Goal: Check status: Check status

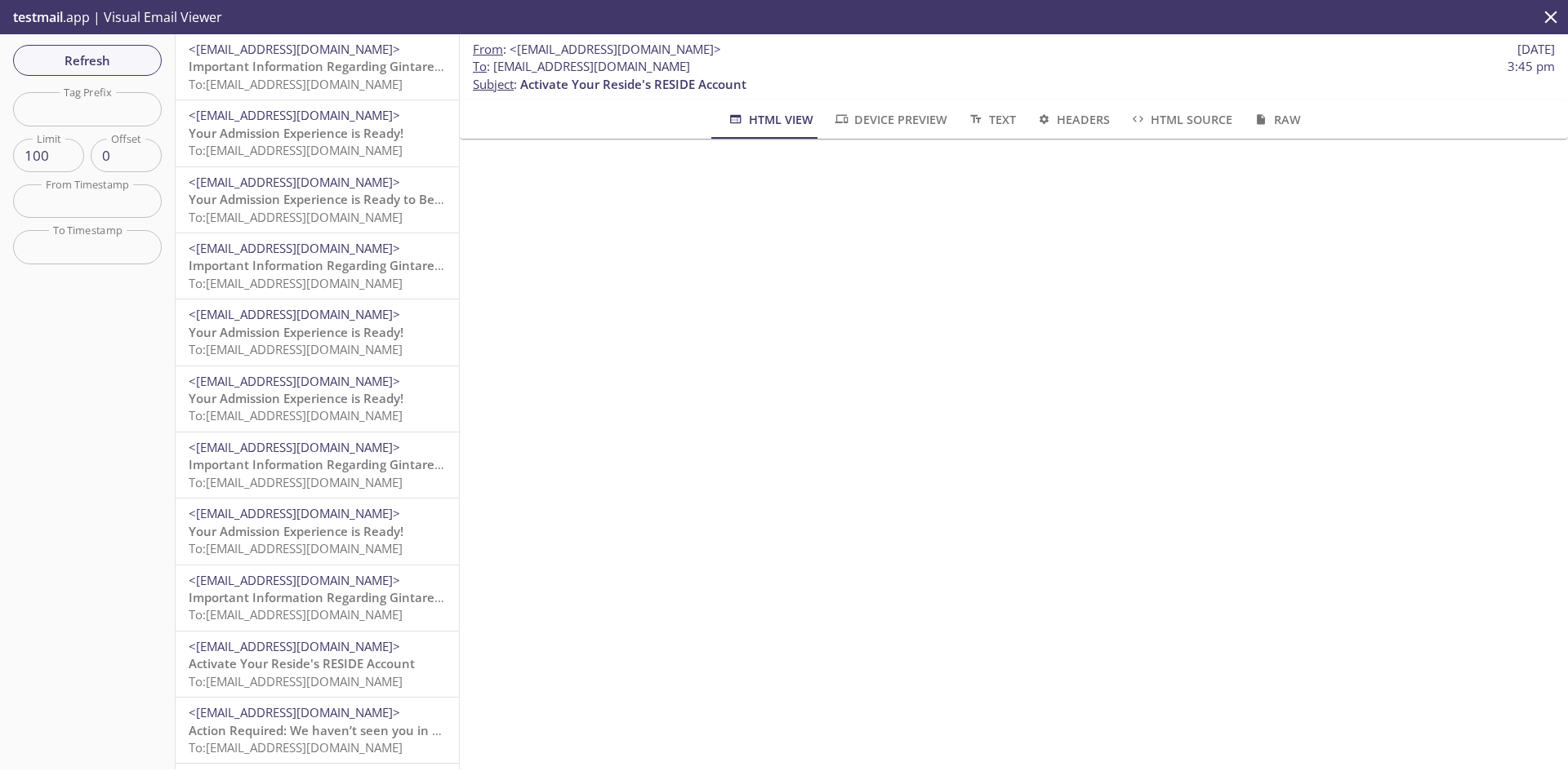
drag, startPoint x: 723, startPoint y: 68, endPoint x: 491, endPoint y: 64, distance: 232.0
click at [491, 64] on span "To : burrito.usertest01@inbox.testmail.app 3:45 pm" at bounding box center [1013, 67] width 1082 height 17
copy span "[EMAIL_ADDRESS][DOMAIN_NAME]"
drag, startPoint x: 599, startPoint y: 55, endPoint x: 492, endPoint y: 74, distance: 108.7
click at [492, 74] on p "To : burrito.usertest01@inbox.testmail.app 3:45 pm Subject : Activate Your Resi…" at bounding box center [1013, 75] width 1082 height 35
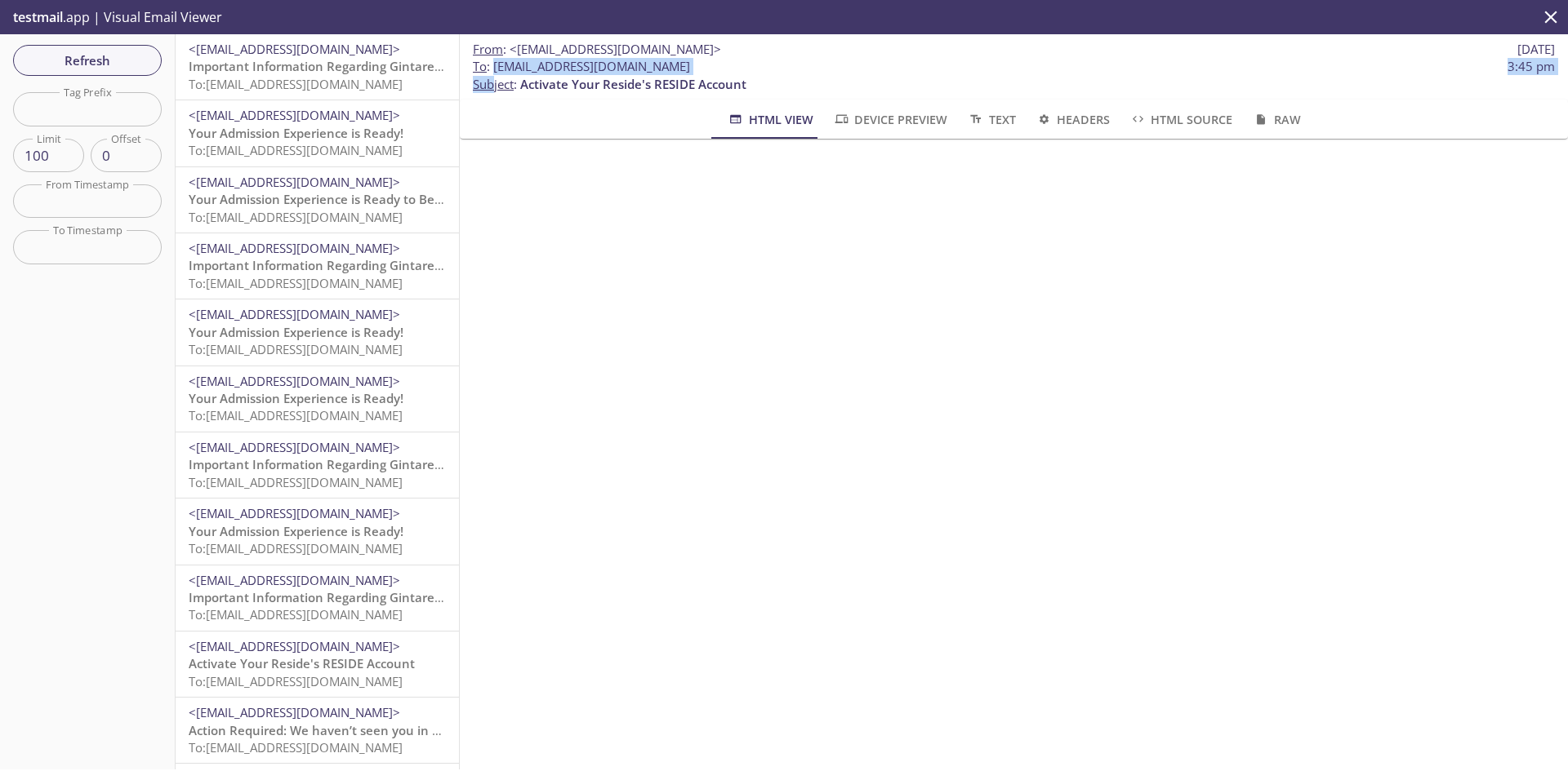
click at [493, 68] on span "To : burrito.usertest01@inbox.testmail.app" at bounding box center [581, 67] width 217 height 17
drag, startPoint x: 493, startPoint y: 68, endPoint x: 718, endPoint y: 70, distance: 225.0
click at [718, 70] on span "To : burrito.usertest01@inbox.testmail.app 3:45 pm" at bounding box center [1013, 67] width 1082 height 17
drag, startPoint x: 149, startPoint y: 68, endPoint x: 136, endPoint y: 63, distance: 13.9
click at [136, 63] on button "Refresh" at bounding box center [87, 61] width 149 height 31
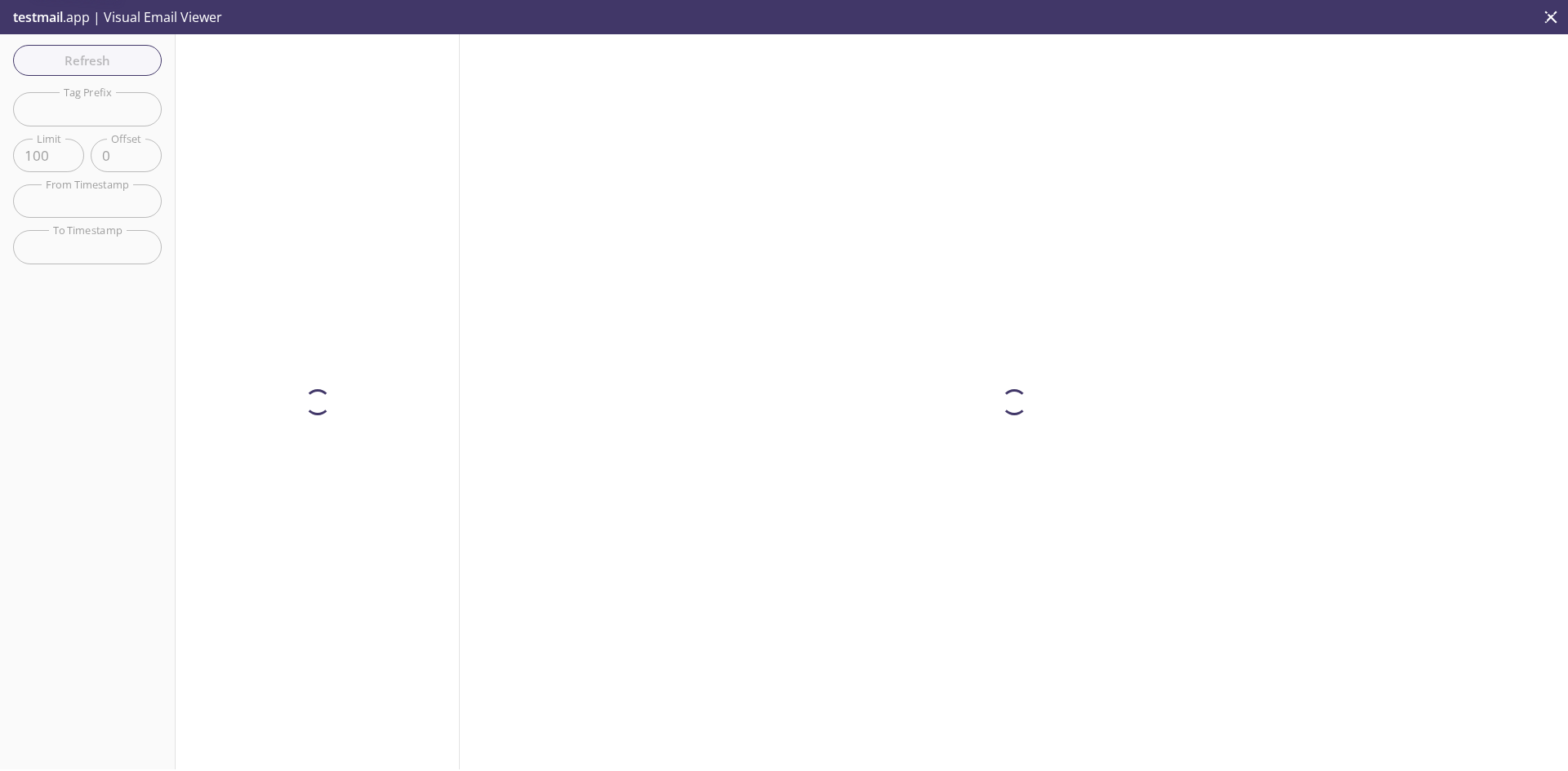
click at [136, 63] on div "Refresh Filters Tag Prefix Tag Prefix Limit 100 Limit Offset 0 Offset From Time…" at bounding box center [87, 402] width 175 height 735
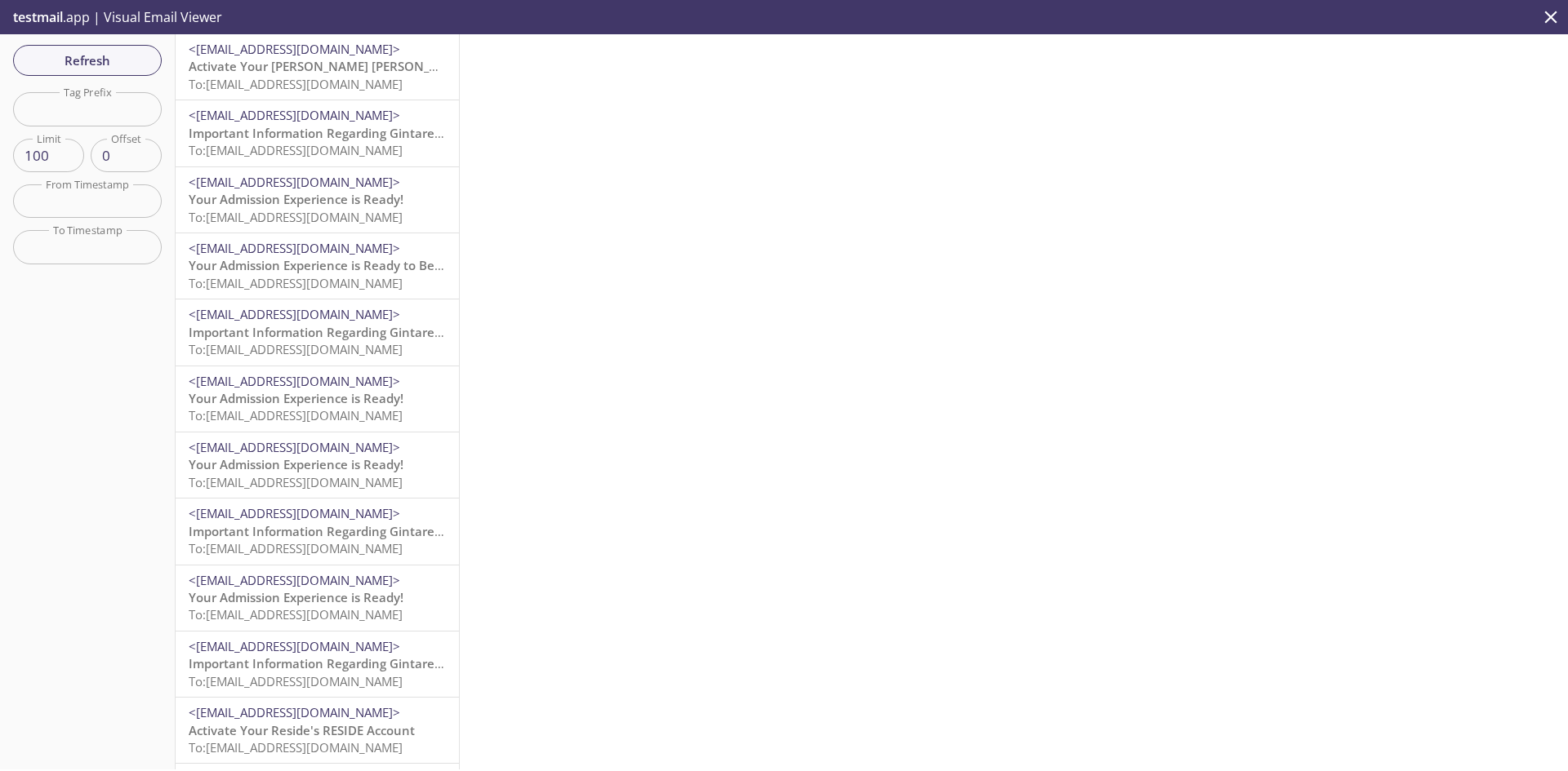
click at [251, 69] on span "Activate Your [PERSON_NAME] [PERSON_NAME] RESIDE Account" at bounding box center [376, 66] width 375 height 16
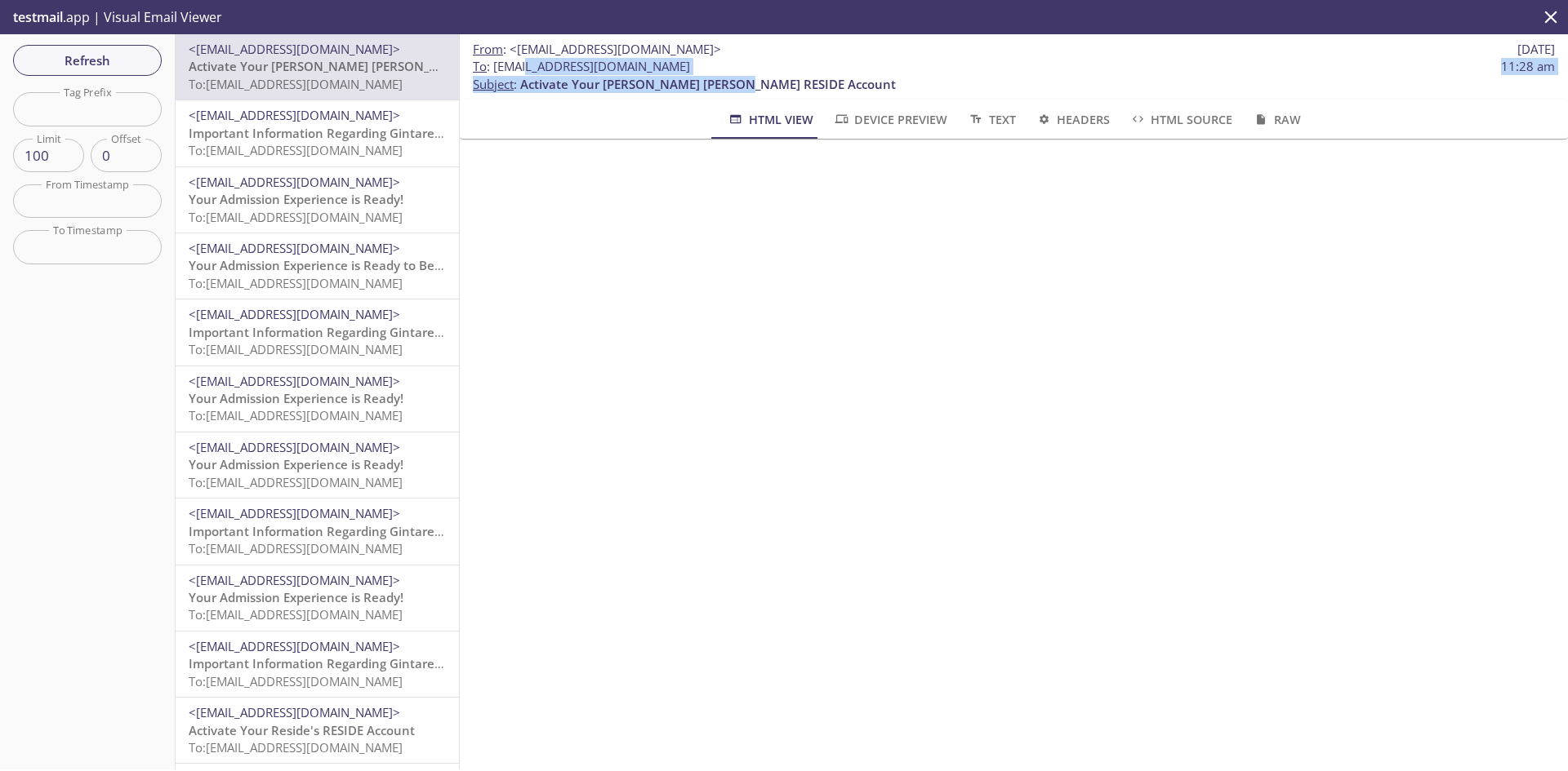
drag, startPoint x: 674, startPoint y: 74, endPoint x: 521, endPoint y: 70, distance: 153.1
click at [521, 70] on p "To : burrito.orgadmin@inbox.testmail.app 11:28 am Subject : Activate Your Flynn…" at bounding box center [1013, 75] width 1082 height 35
click at [498, 74] on p "To : burrito.orgadmin@inbox.testmail.app 11:28 am Subject : Activate Your Flynn…" at bounding box center [1013, 75] width 1082 height 35
drag, startPoint x: 493, startPoint y: 67, endPoint x: 742, endPoint y: 61, distance: 249.1
click at [742, 61] on span "To : burrito.orgadmin@inbox.testmail.app 11:28 am" at bounding box center [1013, 67] width 1082 height 17
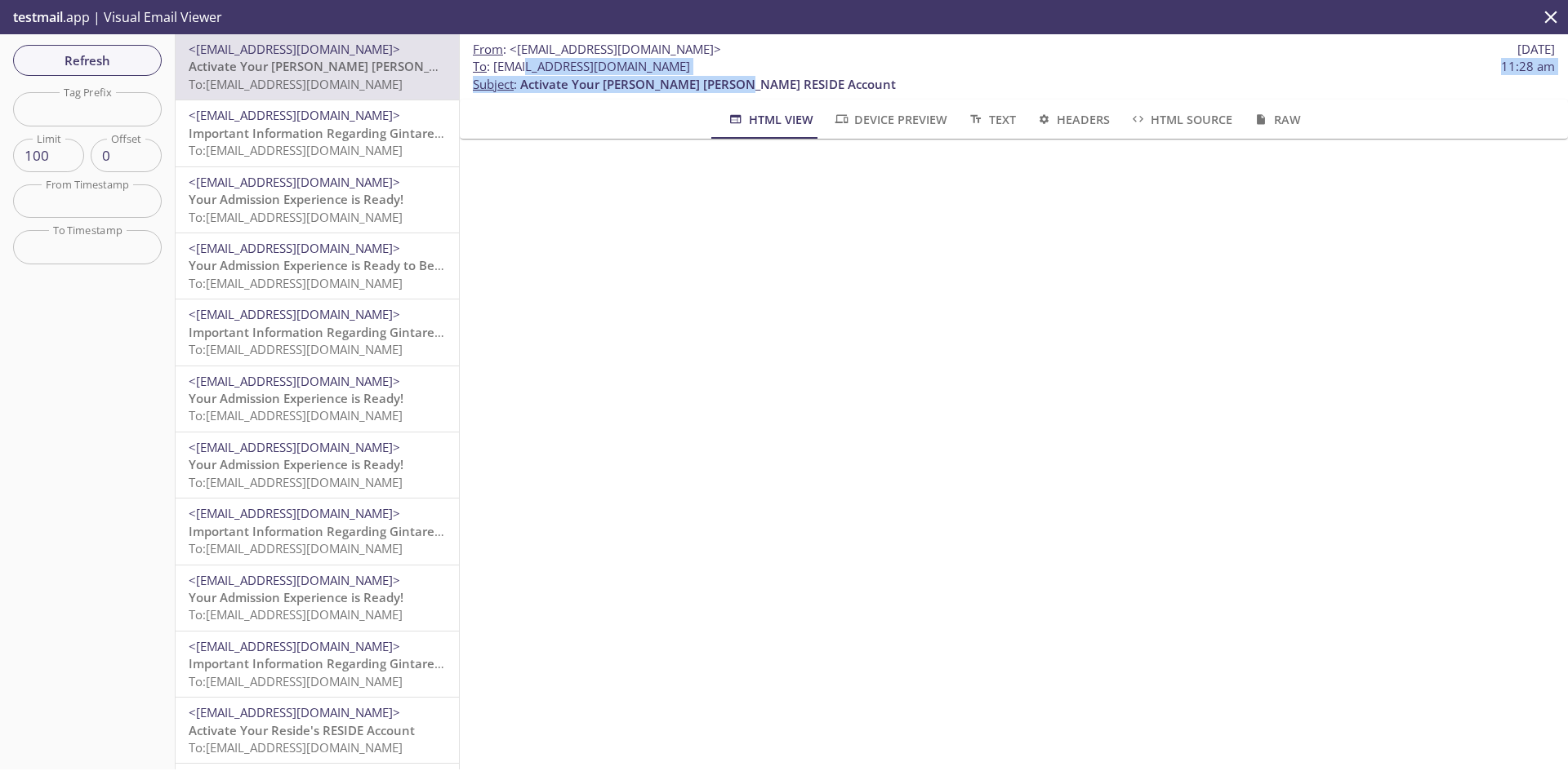
copy span "[EMAIL_ADDRESS][DOMAIN_NAME]"
